Goal: Use online tool/utility: Utilize a website feature to perform a specific function

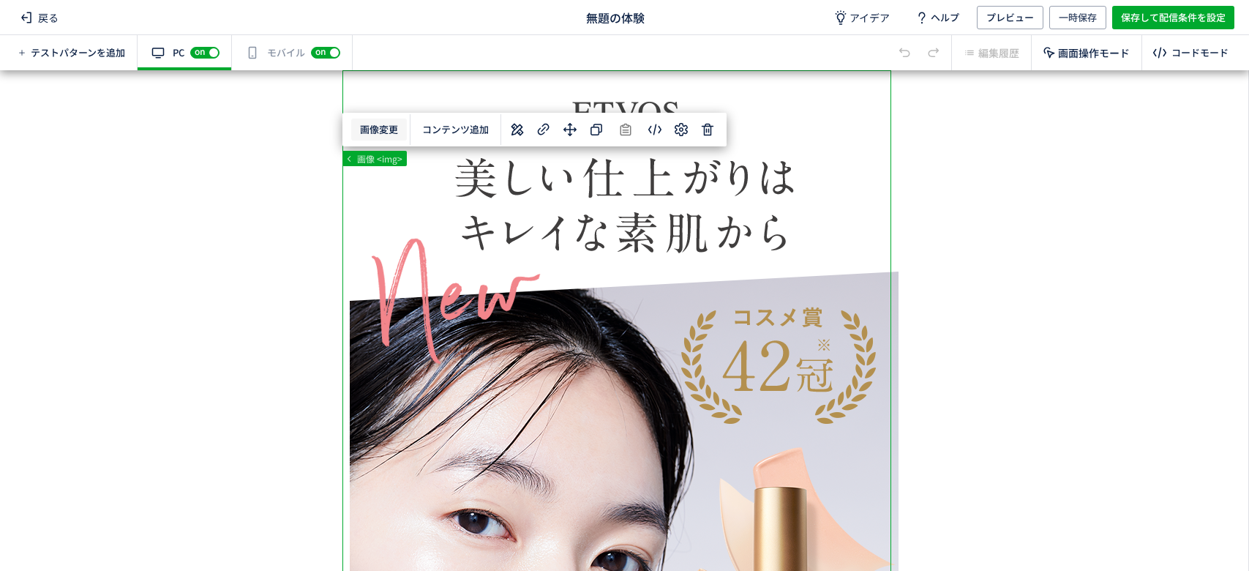
click at [373, 135] on body "戻る 無題の体験 アイデア ヘルプ プレビュー 一時保存 保存して配信条件を設定 テストパターンを追加 有効な編集箇所が確認されません PC off on ス…" at bounding box center [624, 285] width 1249 height 571
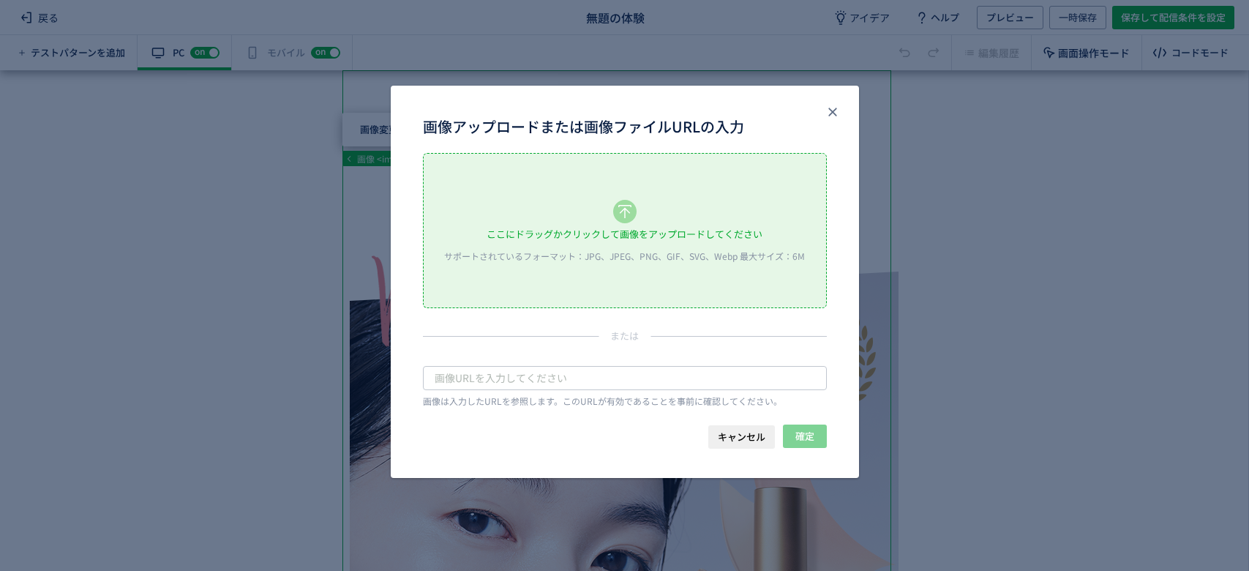
click at [556, 236] on div "ここにドラッグかクリックして画像をアップロードしてください" at bounding box center [624, 234] width 276 height 22
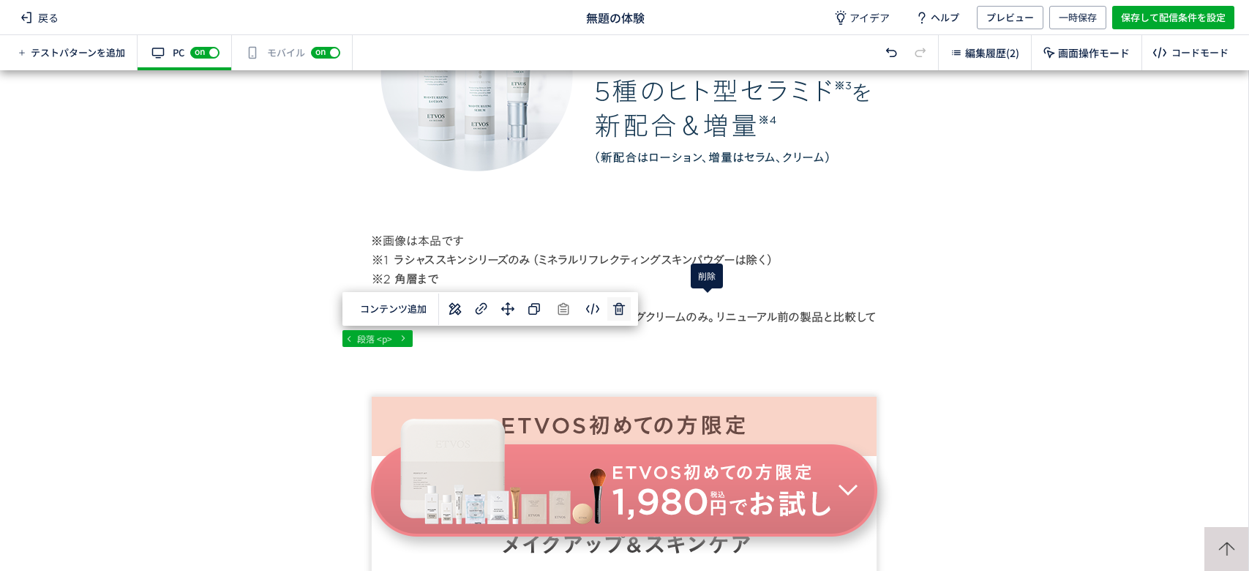
click at [712, 316] on div "... div div#wrap div#content section#js-bnrStart 段落 <p> 選択した要素の前 選択した要素の後 選択した領…" at bounding box center [624, 320] width 1248 height 500
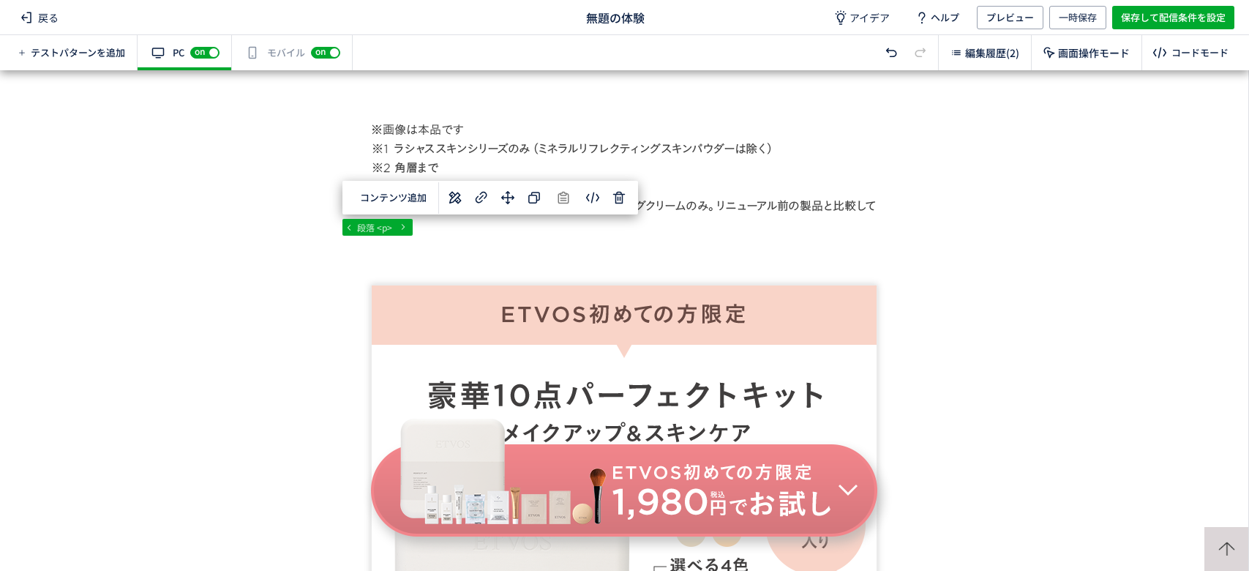
click at [268, 42] on div "有効な編集箇所が確認されません モバイル off on" at bounding box center [292, 52] width 121 height 35
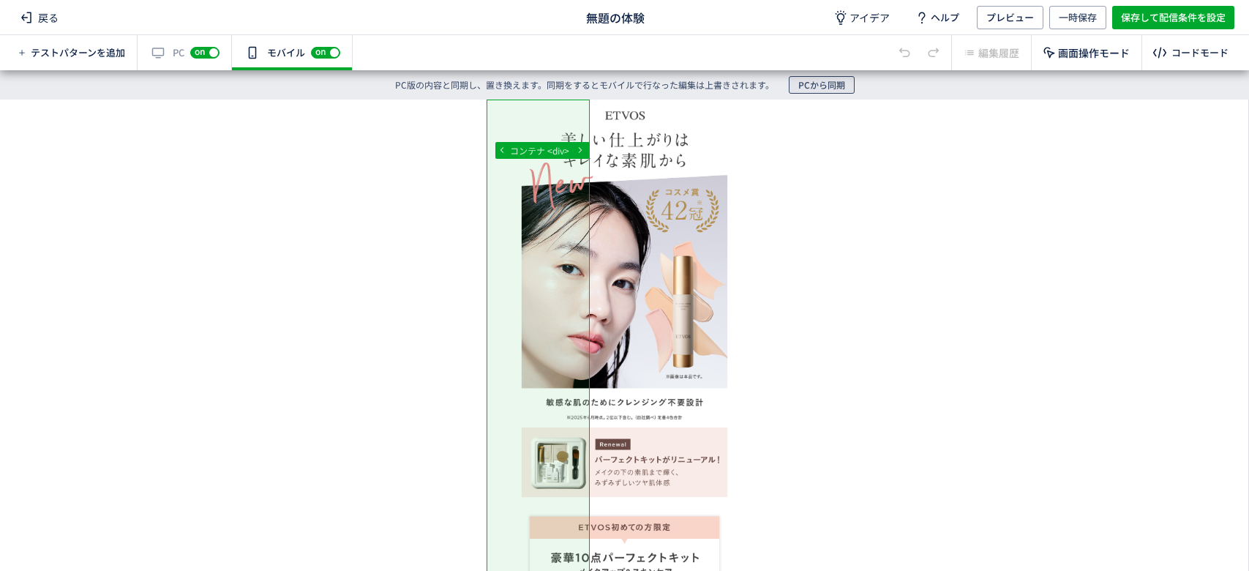
click at [840, 86] on span "PCから同期" at bounding box center [821, 85] width 47 height 18
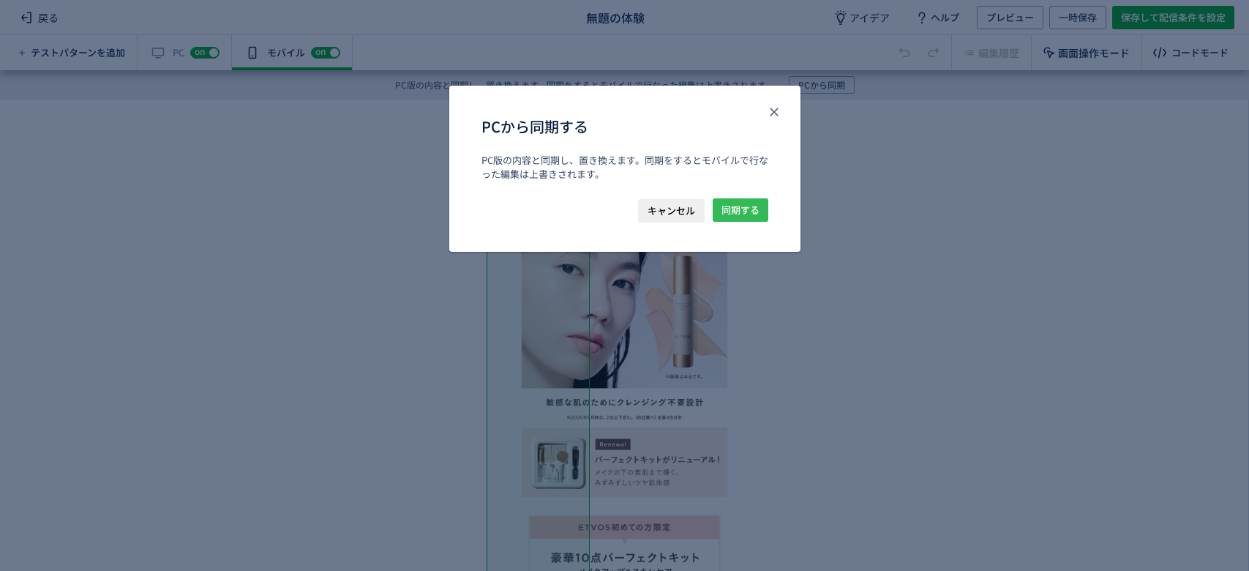
click at [750, 209] on span "同期する" at bounding box center [740, 209] width 38 height 23
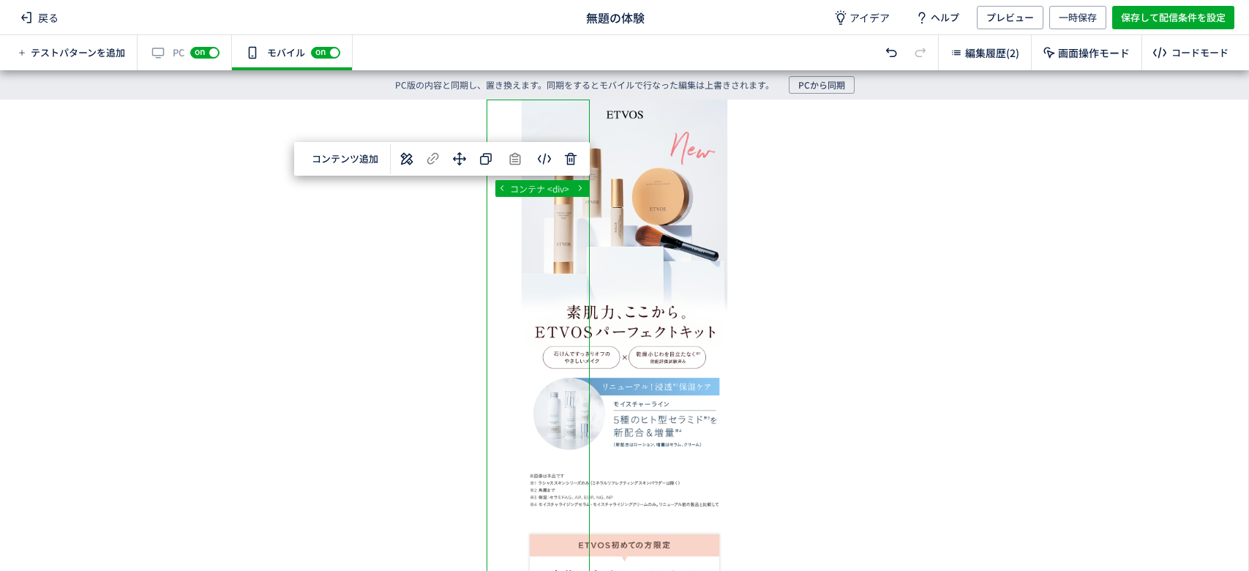
click at [1157, 26] on span "保存して配信条件を設定" at bounding box center [1173, 17] width 105 height 23
